Goal: Transaction & Acquisition: Subscribe to service/newsletter

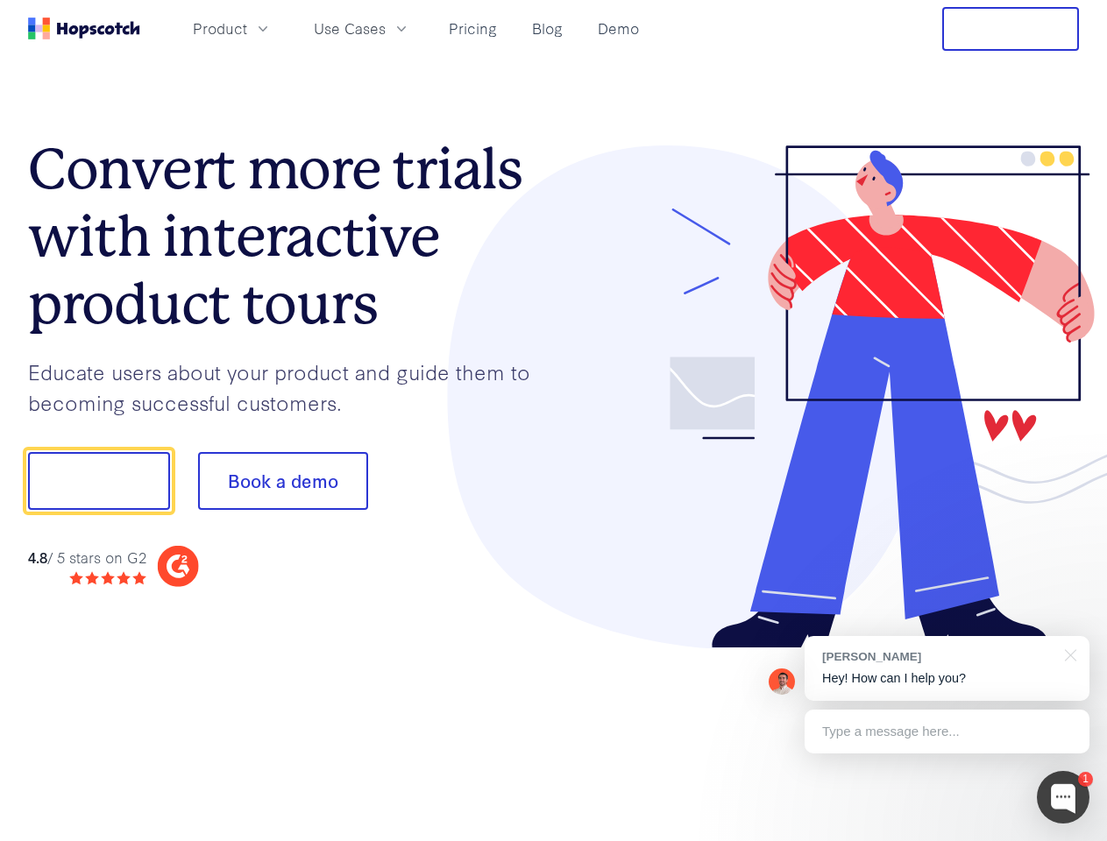
click at [554, 421] on div at bounding box center [817, 397] width 526 height 504
click at [247, 28] on span "Product" at bounding box center [220, 29] width 54 height 22
click at [386, 28] on span "Use Cases" at bounding box center [350, 29] width 72 height 22
click at [1010, 29] on button "Free Trial" at bounding box center [1010, 29] width 137 height 44
click at [98, 481] on button "Show me!" at bounding box center [99, 481] width 142 height 58
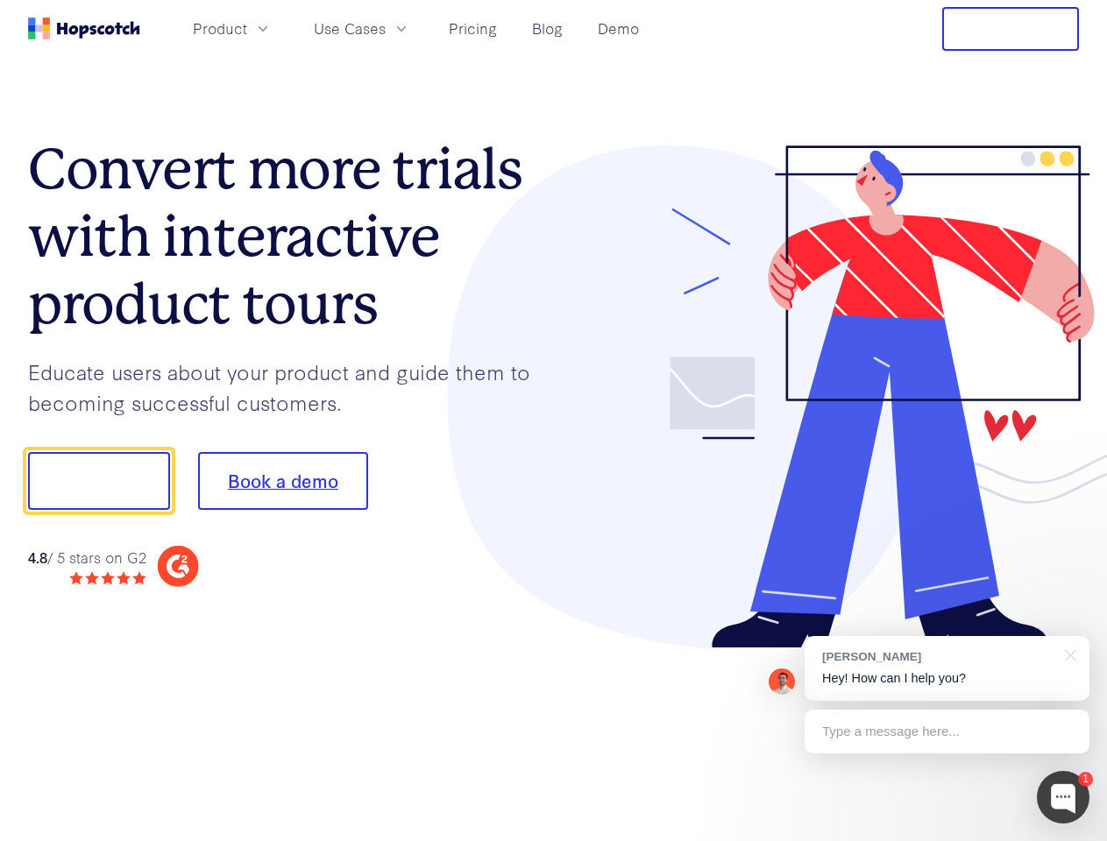
click at [282, 481] on button "Book a demo" at bounding box center [283, 481] width 170 height 58
click at [1063, 797] on div at bounding box center [1063, 797] width 53 height 53
click at [946, 669] on div "[PERSON_NAME] Hey! How can I help you?" at bounding box center [946, 668] width 285 height 65
click at [1067, 654] on div at bounding box center [925, 479] width 329 height 585
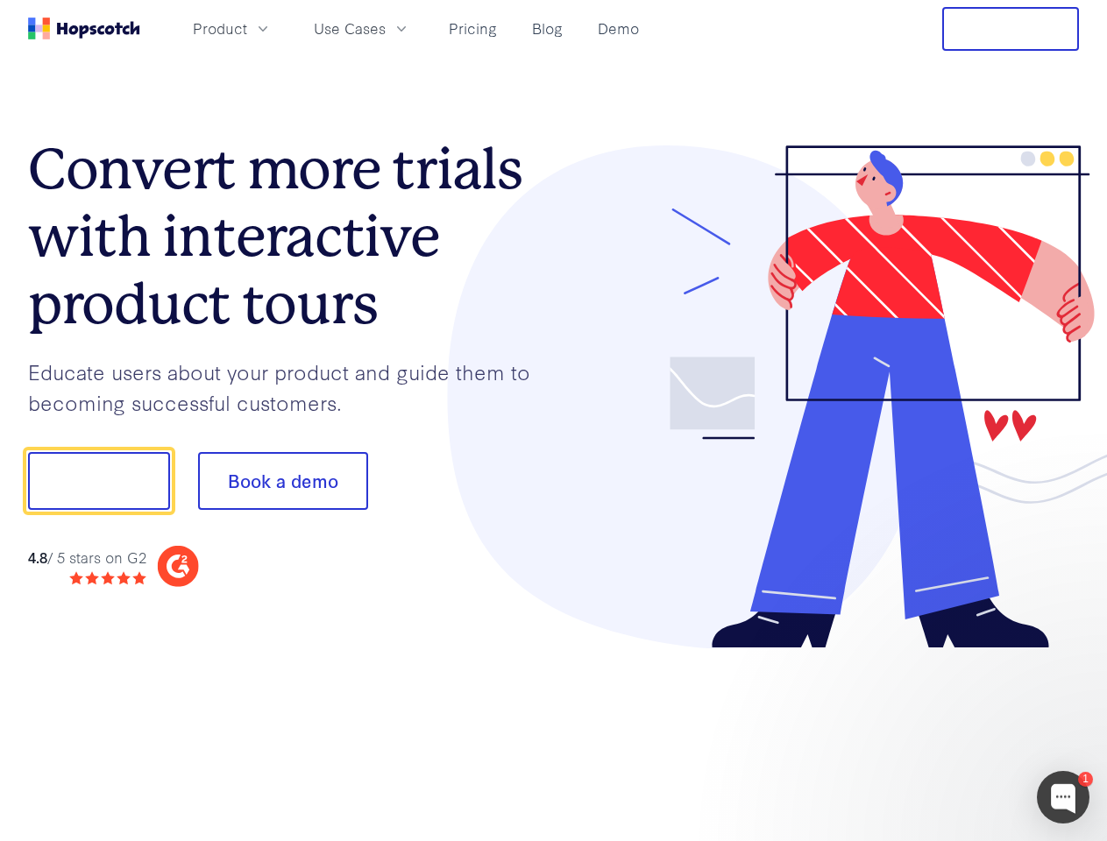
click at [946, 732] on div at bounding box center [925, 597] width 329 height 350
